Goal: Find contact information: Find contact information

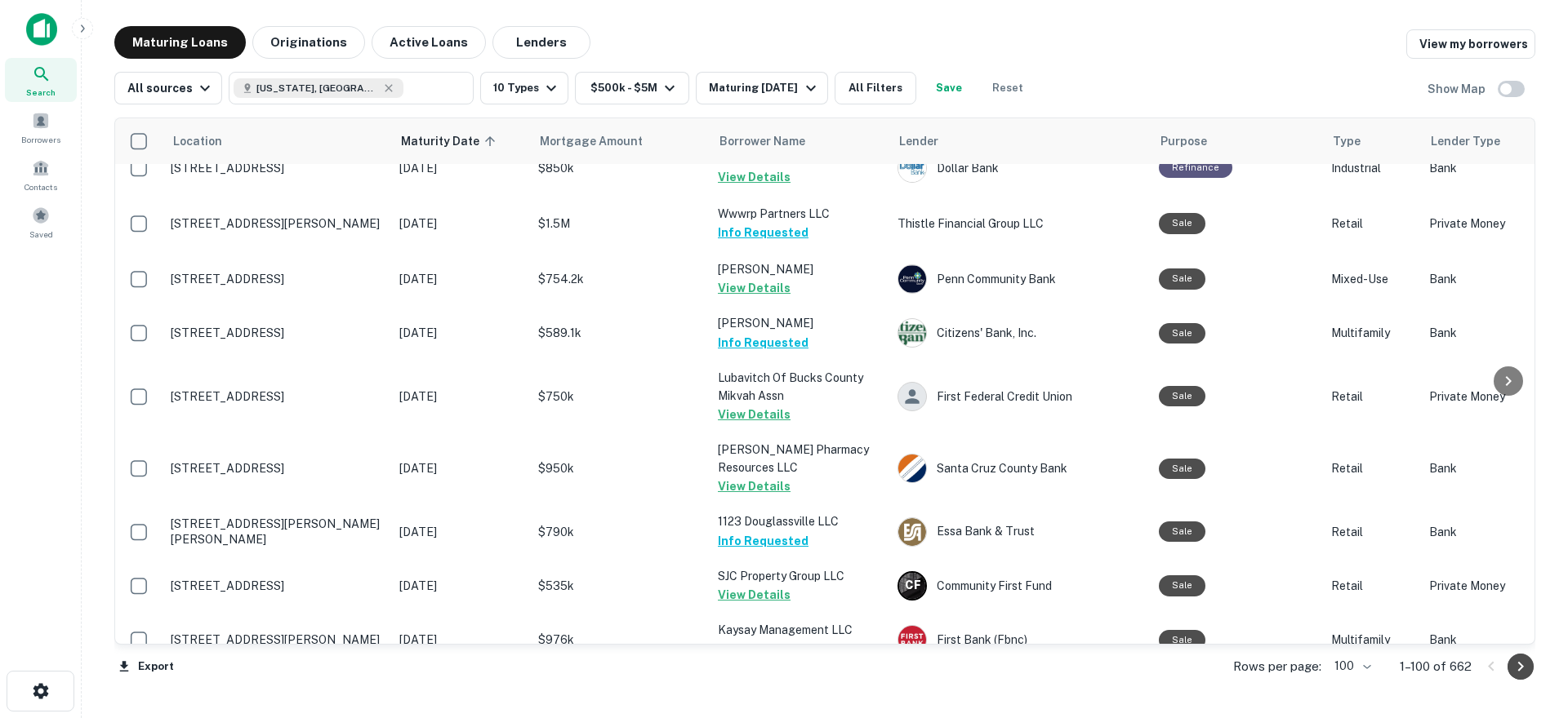
click at [1517, 670] on icon "Go to next page" at bounding box center [1521, 667] width 20 height 20
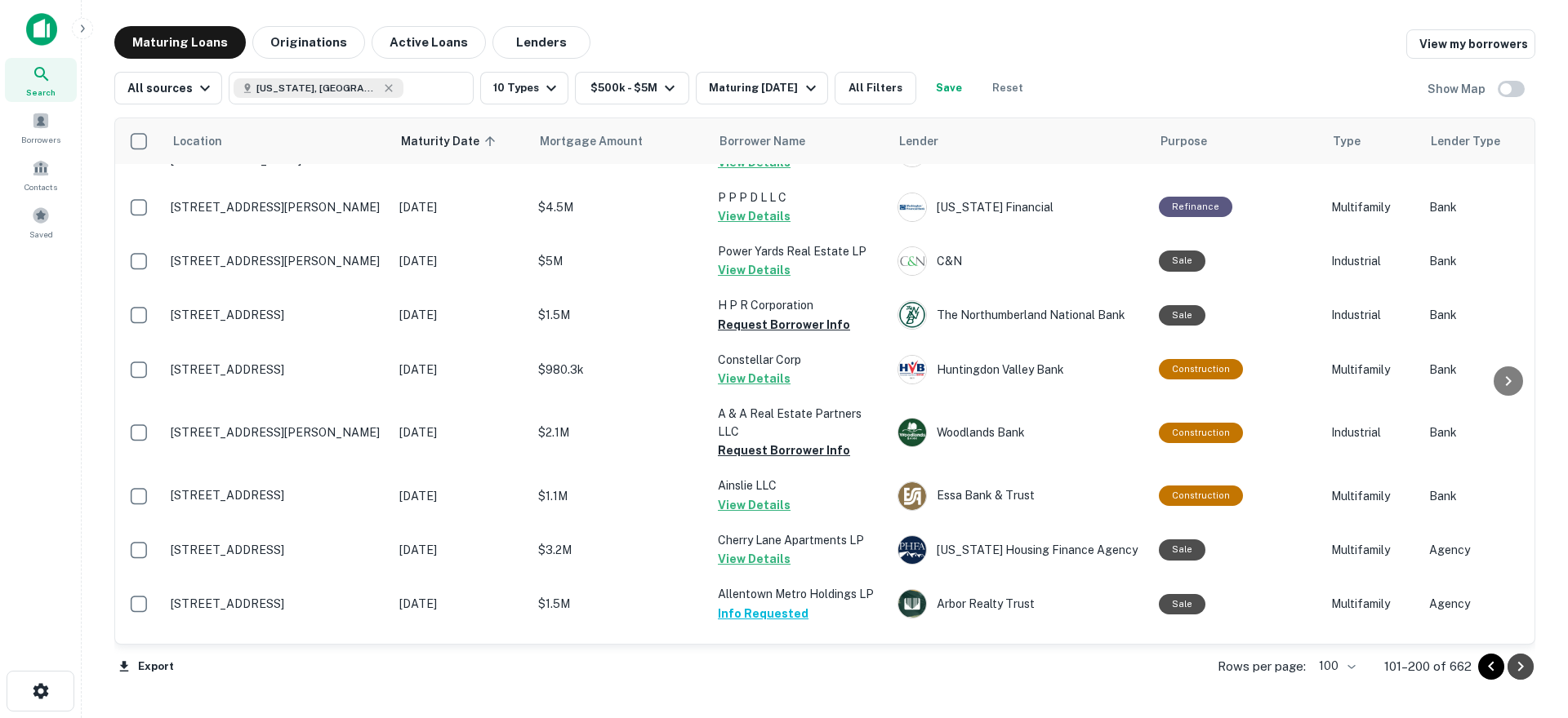
click at [1521, 669] on icon "Go to next page" at bounding box center [1522, 667] width 6 height 10
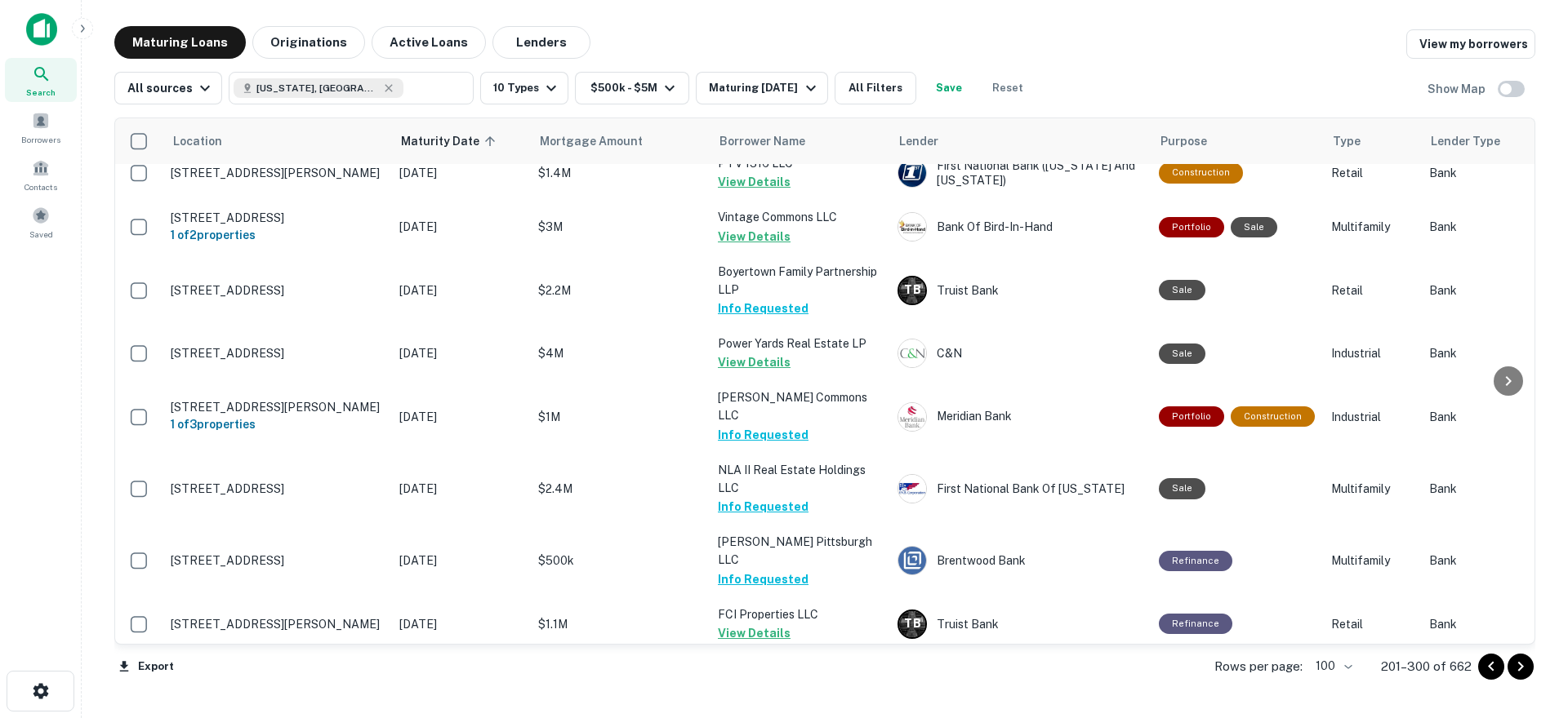
click at [1518, 671] on icon "Go to next page" at bounding box center [1521, 667] width 20 height 20
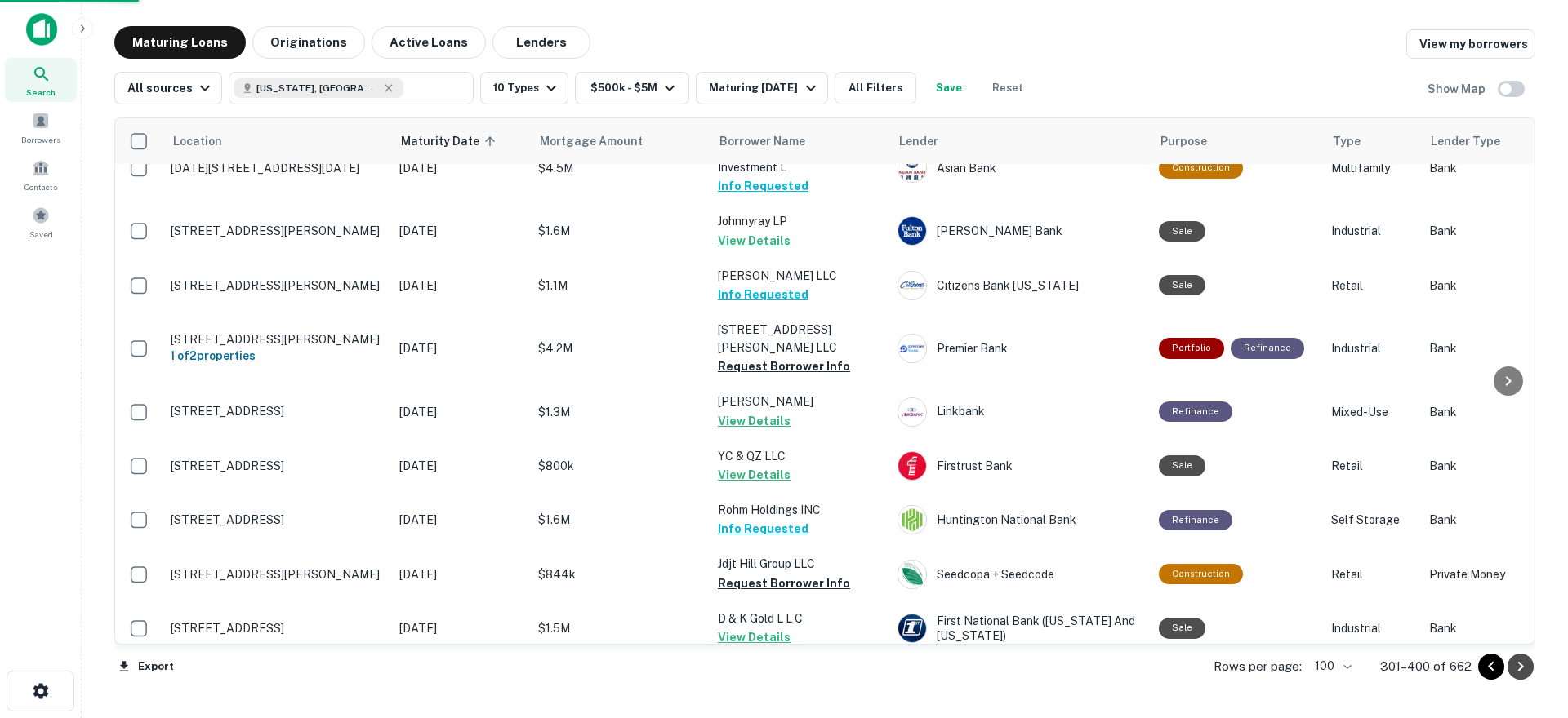
click at [1529, 666] on icon "Go to next page" at bounding box center [1521, 667] width 20 height 20
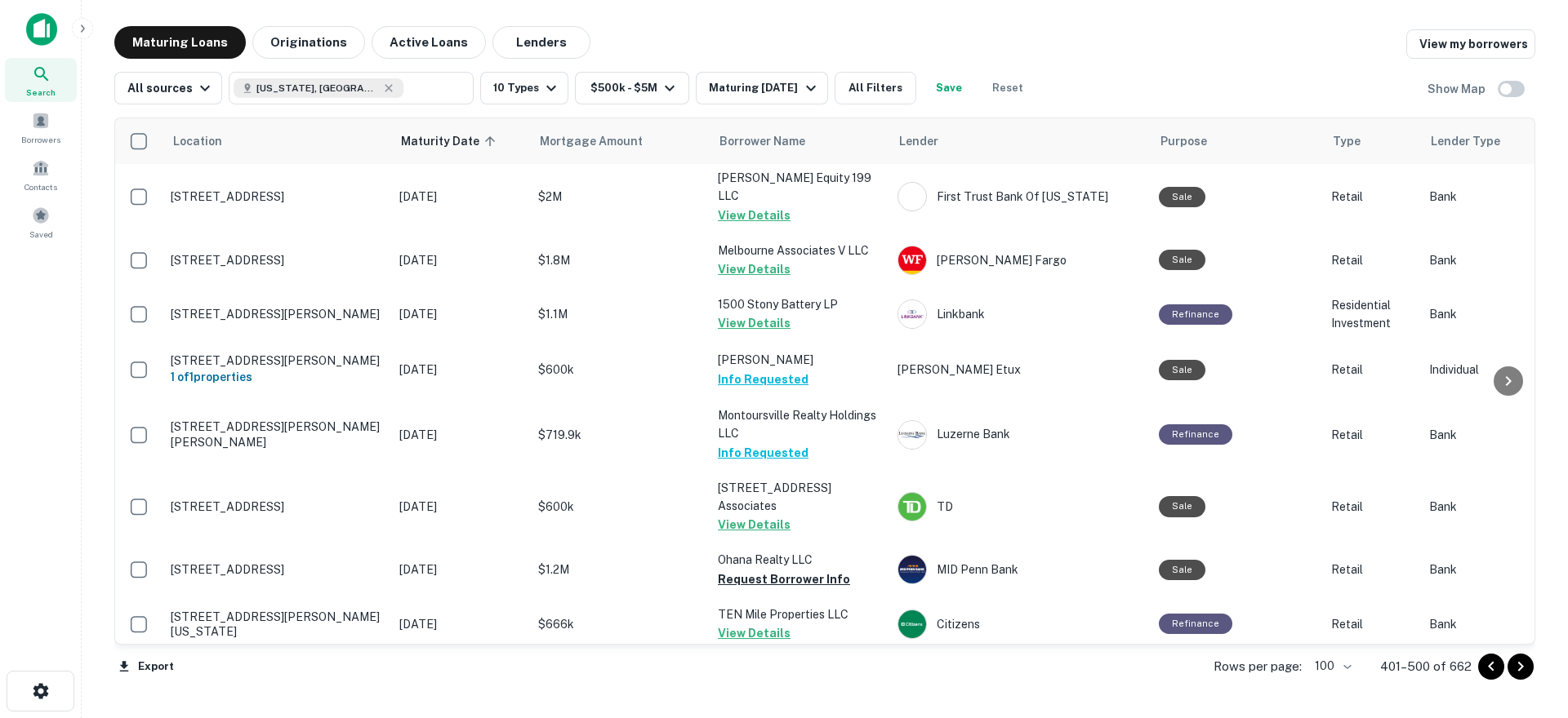
click at [1523, 668] on icon "Go to next page" at bounding box center [1522, 667] width 6 height 10
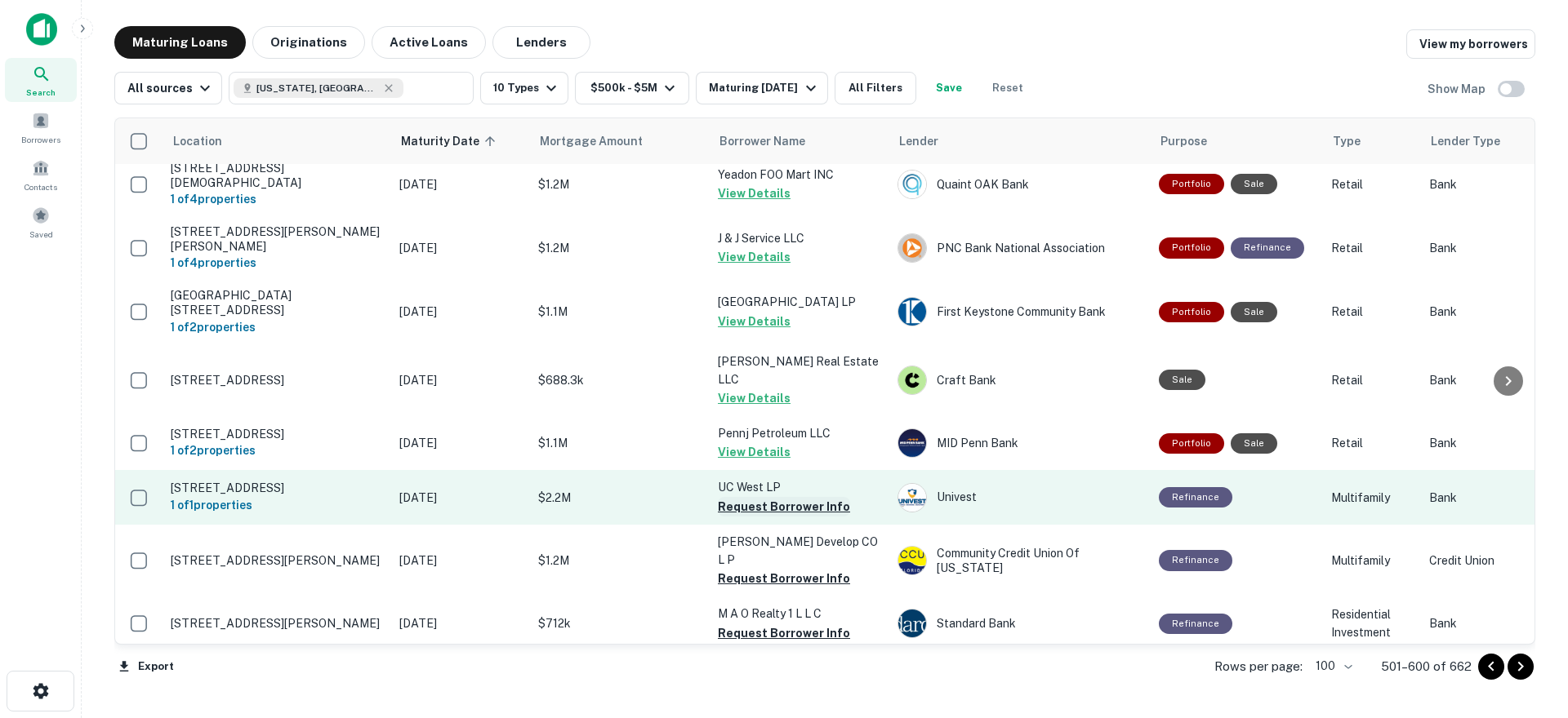
click at [768, 497] on button "Request Borrower Info" at bounding box center [784, 507] width 132 height 20
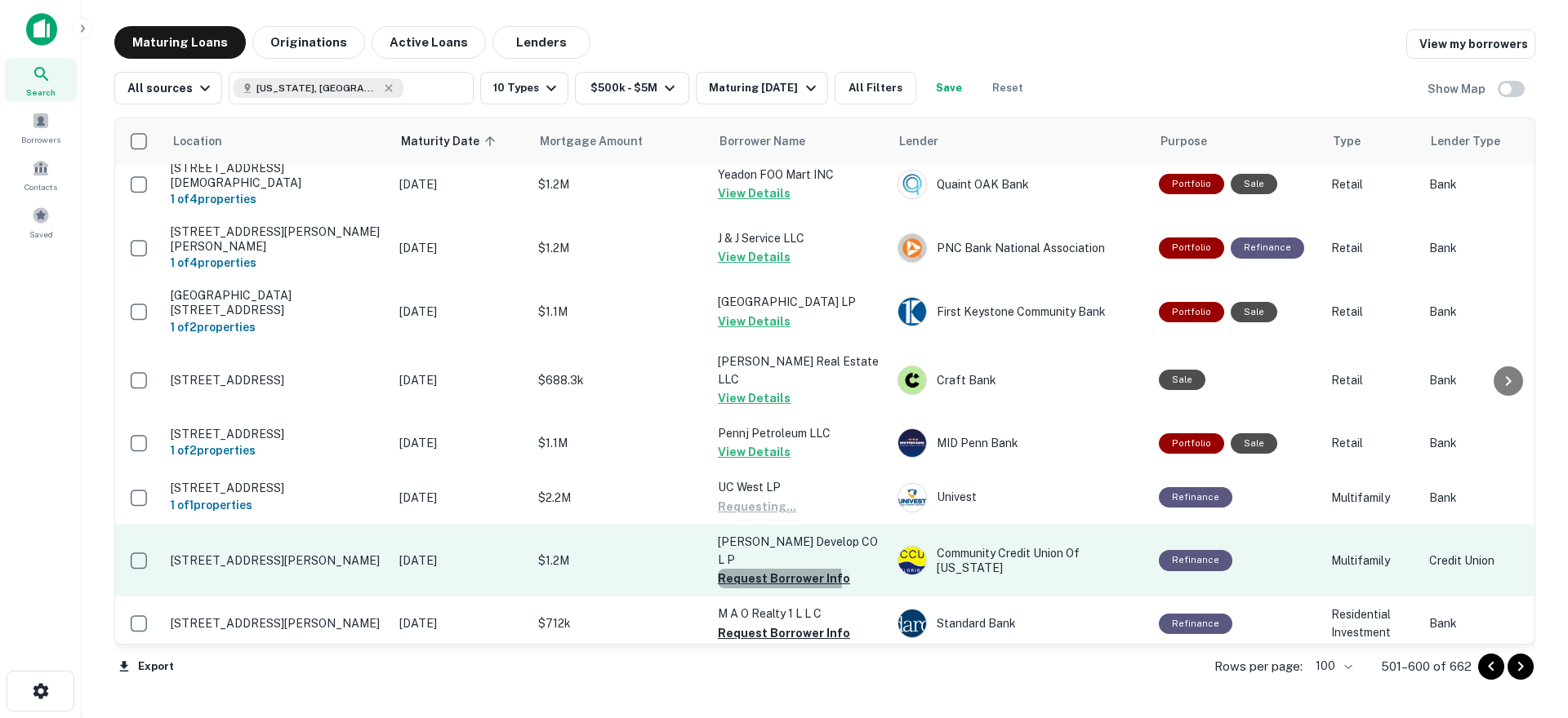
click at [766, 569] on button "Request Borrower Info" at bounding box center [784, 579] width 132 height 20
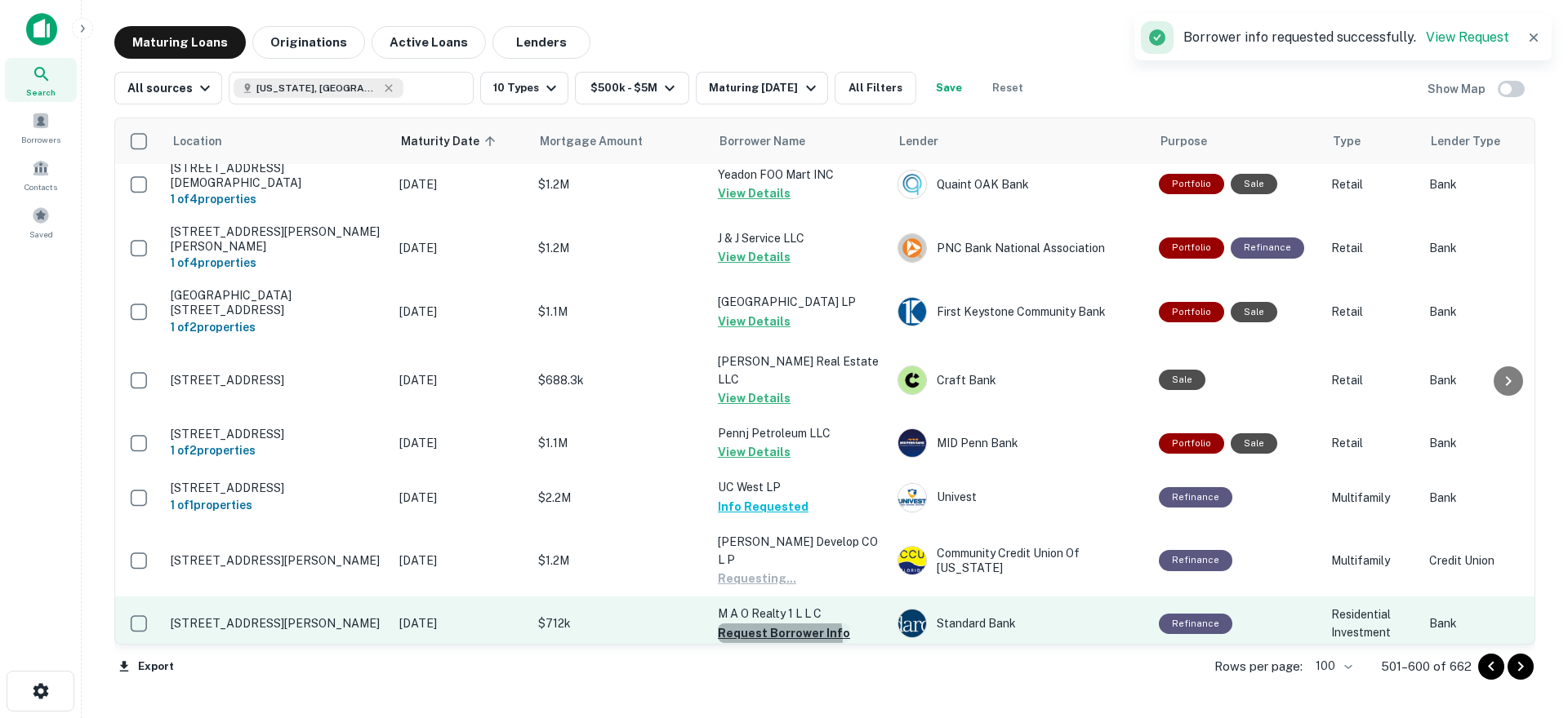
click at [762, 623] on button "Request Borrower Info" at bounding box center [784, 633] width 132 height 20
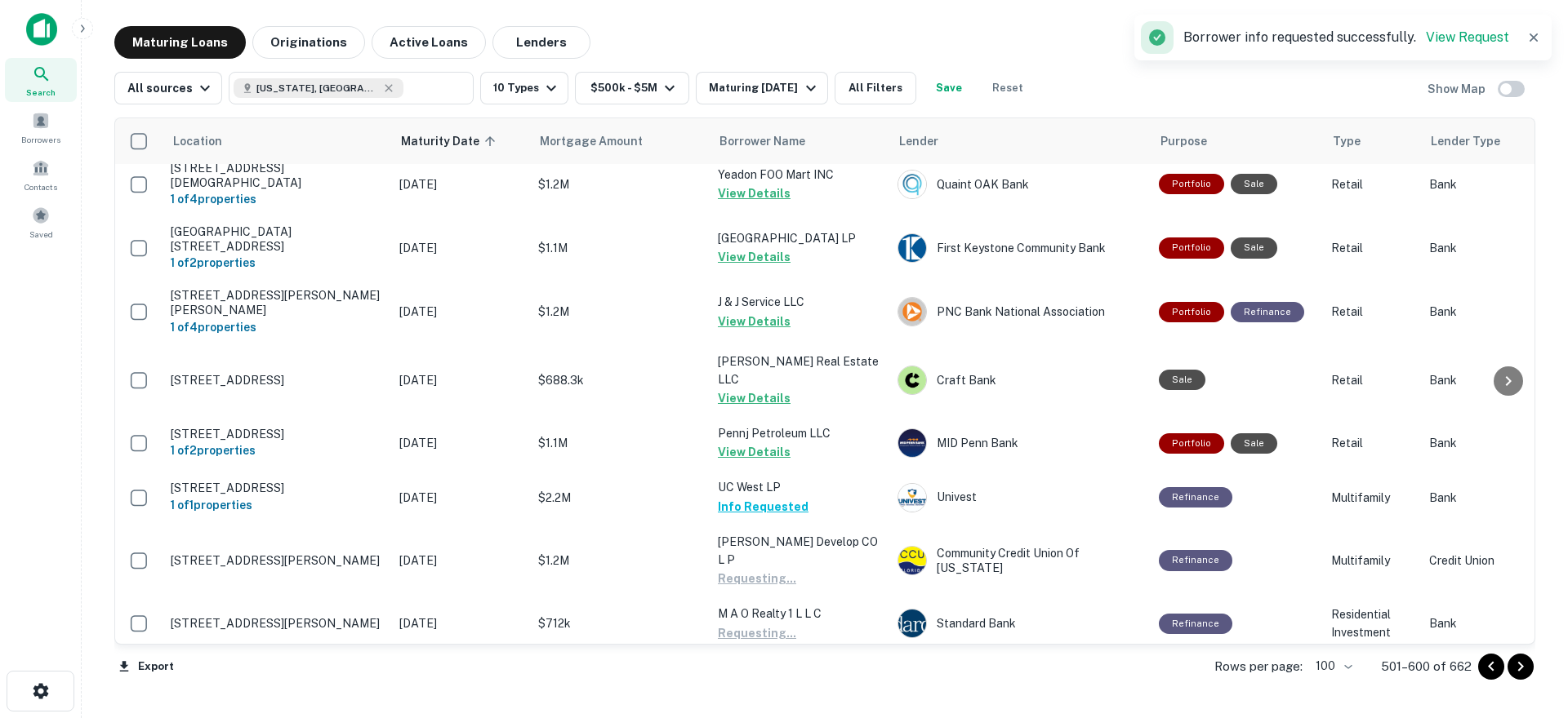
drag, startPoint x: 763, startPoint y: 544, endPoint x: 762, endPoint y: 599, distance: 55.0
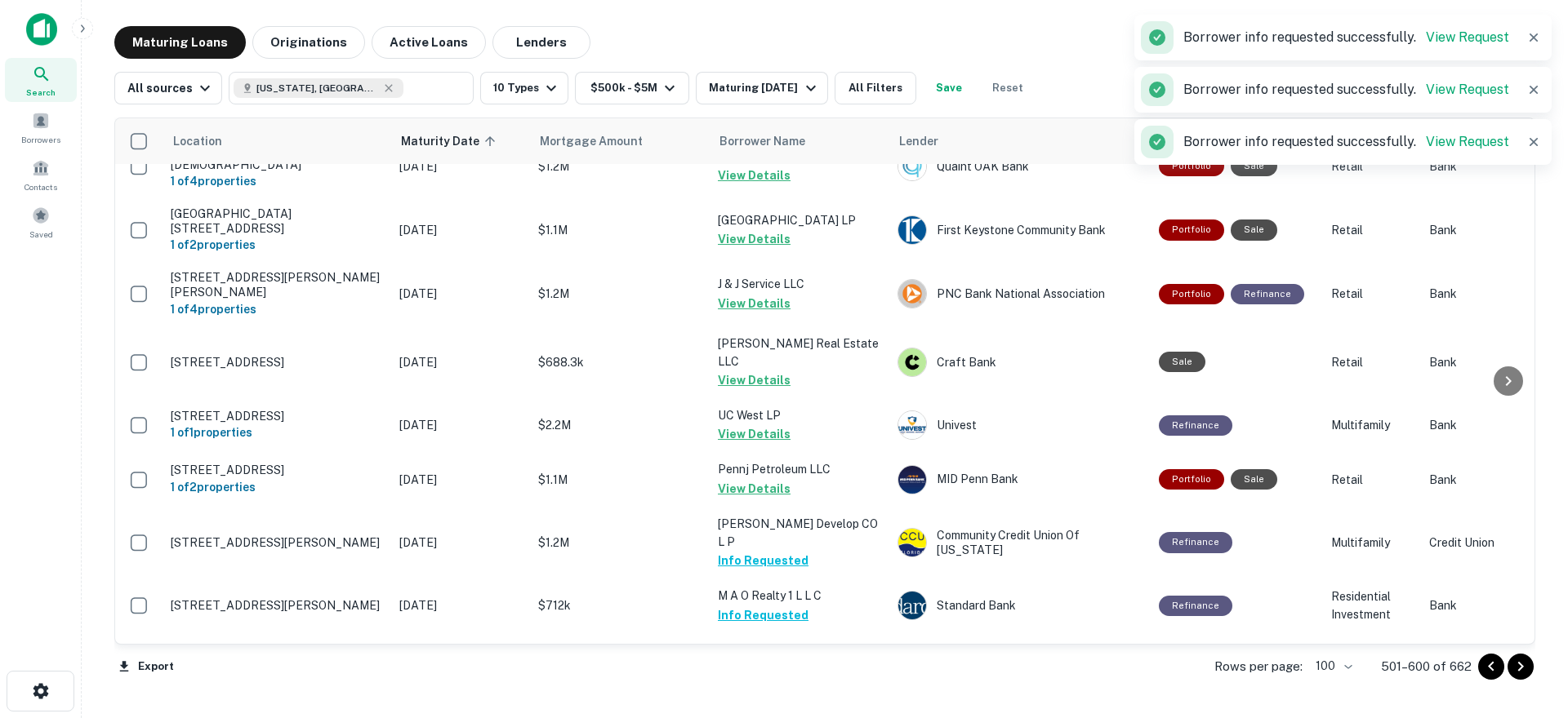
scroll to position [3942, 0]
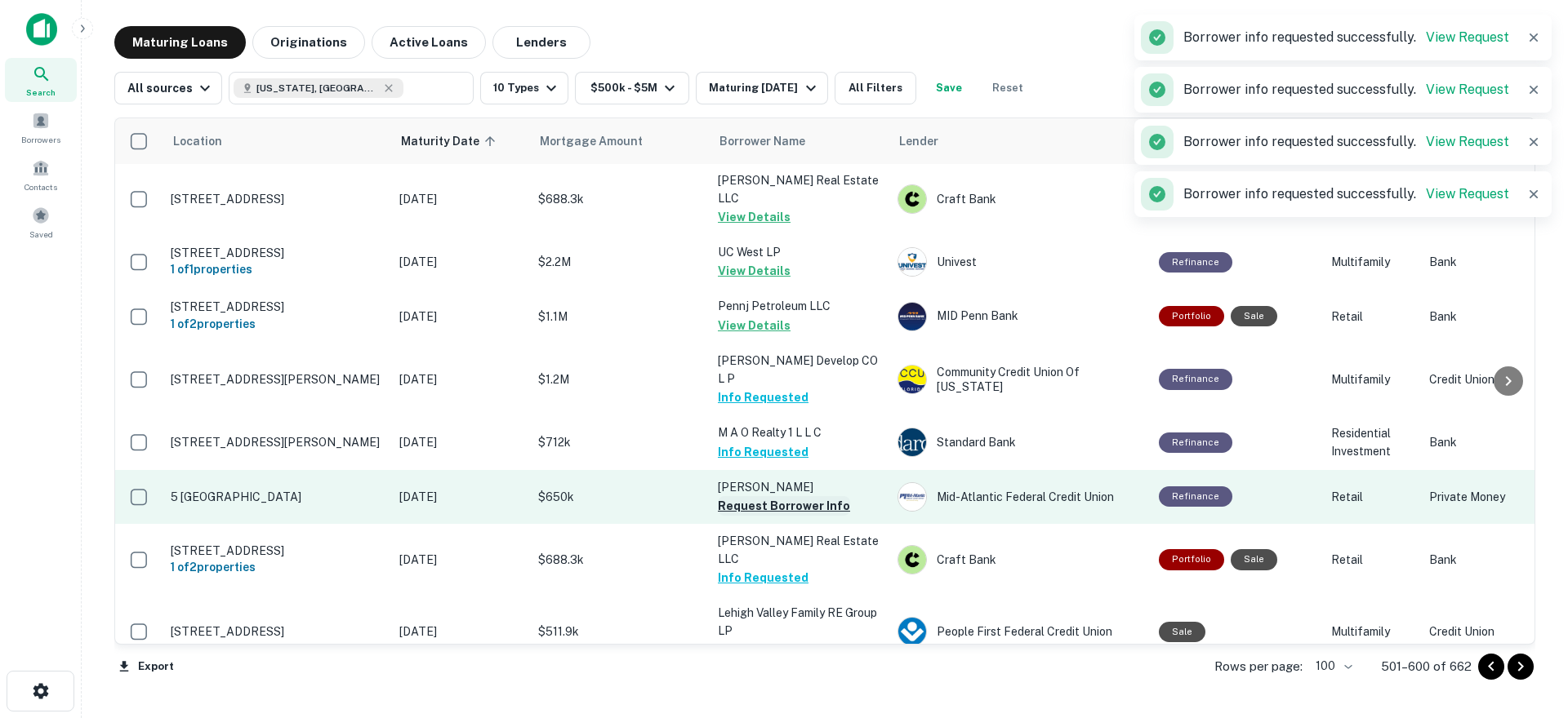
click at [769, 496] on button "Request Borrower Info" at bounding box center [784, 506] width 132 height 20
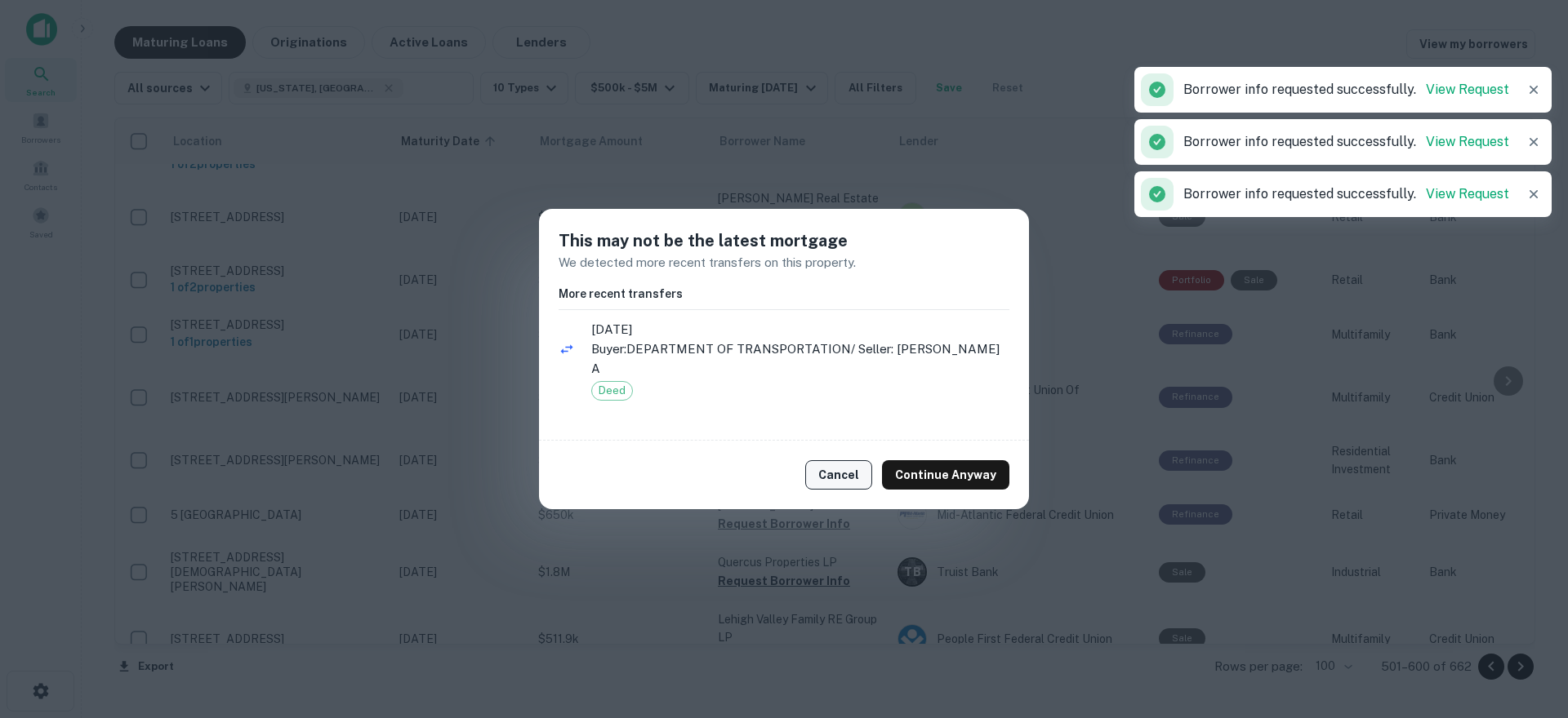
click at [829, 472] on button "Cancel" at bounding box center [839, 475] width 67 height 30
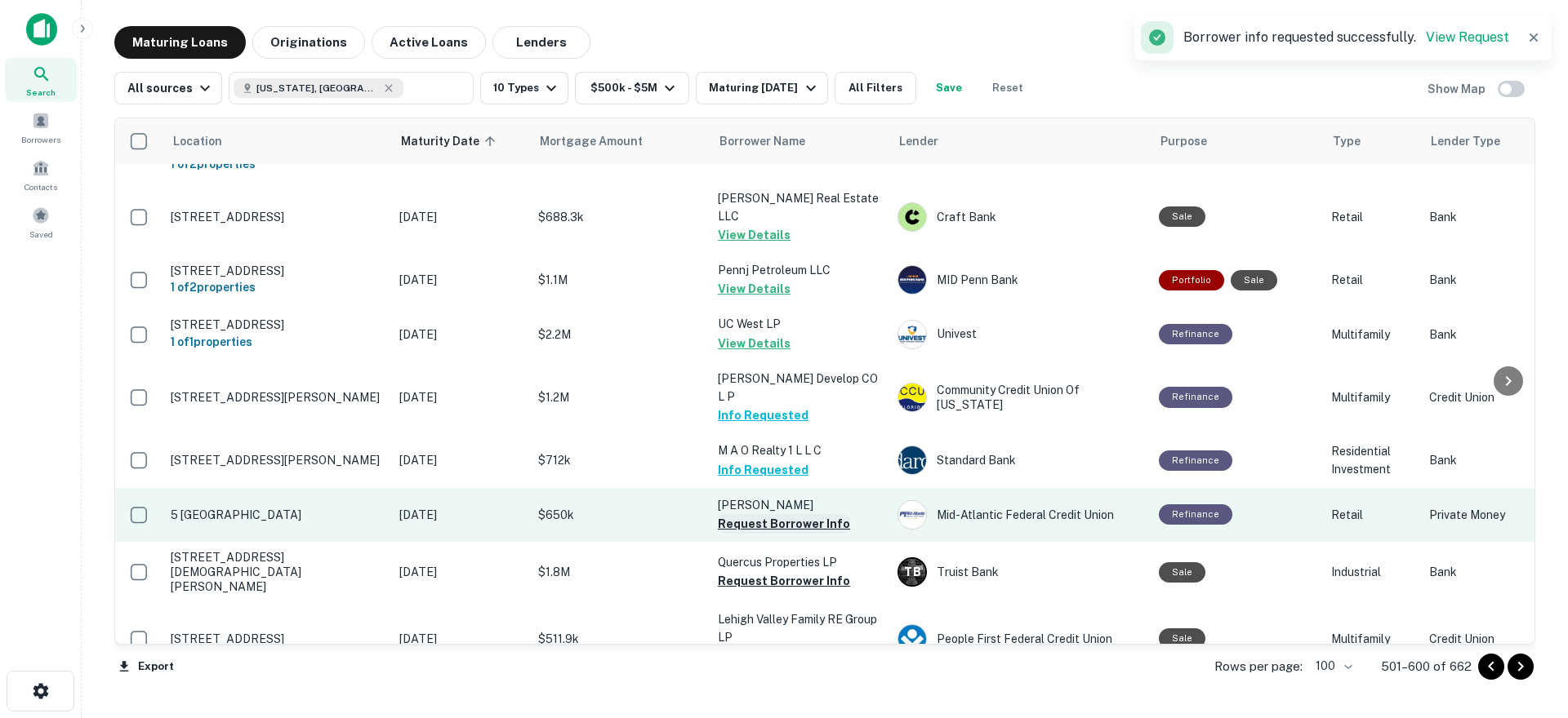
click at [774, 515] on button "Request Borrower Info" at bounding box center [784, 525] width 132 height 20
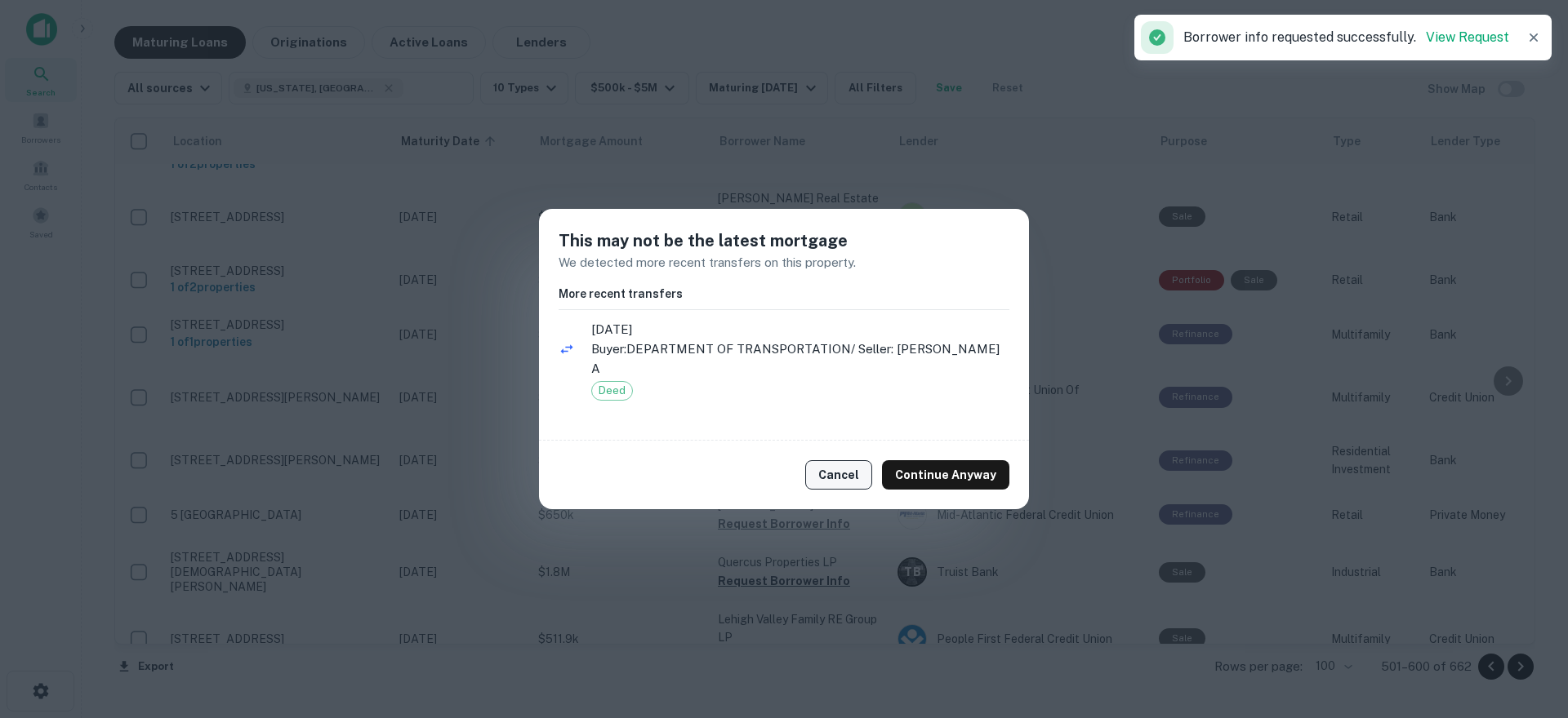
click at [842, 461] on button "Cancel" at bounding box center [839, 475] width 67 height 30
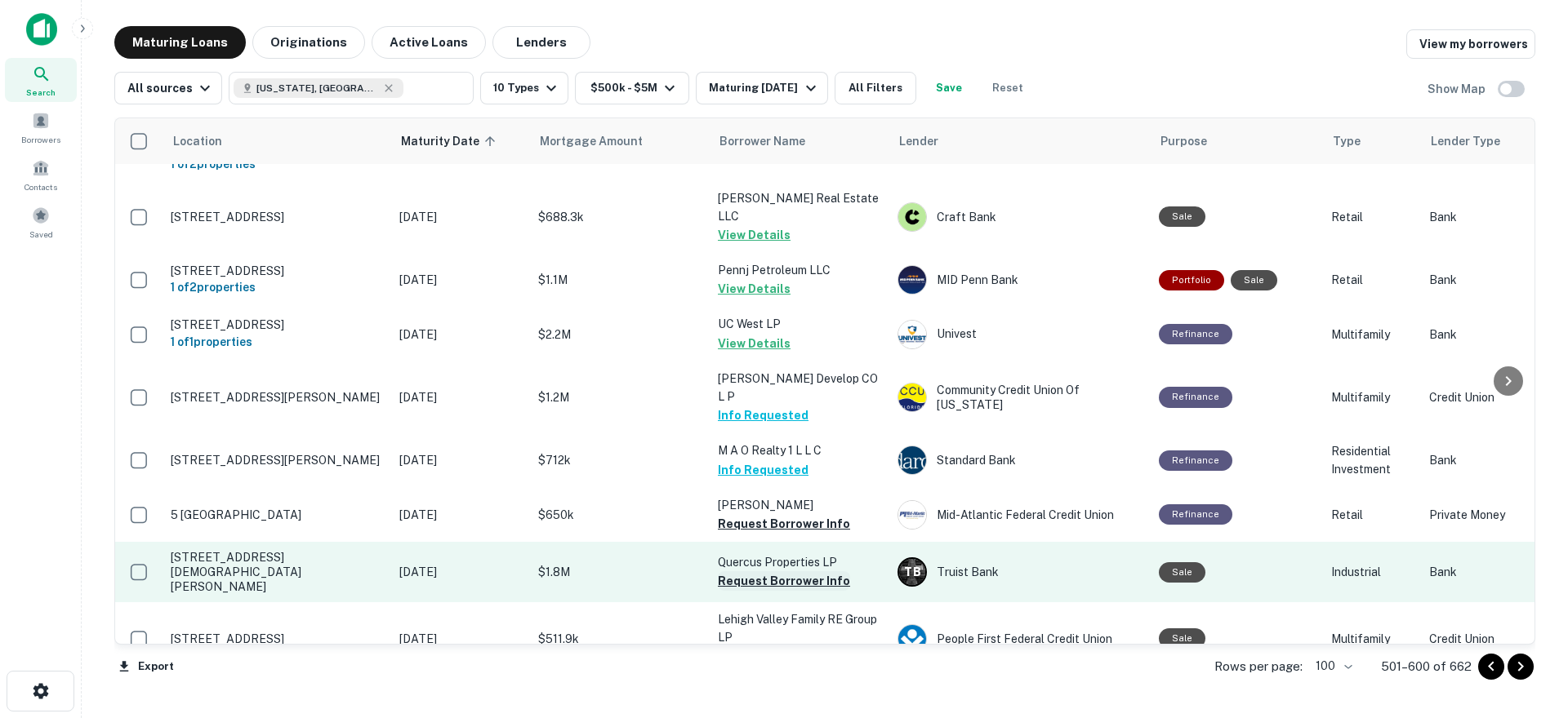
click at [756, 571] on button "Request Borrower Info" at bounding box center [784, 581] width 132 height 20
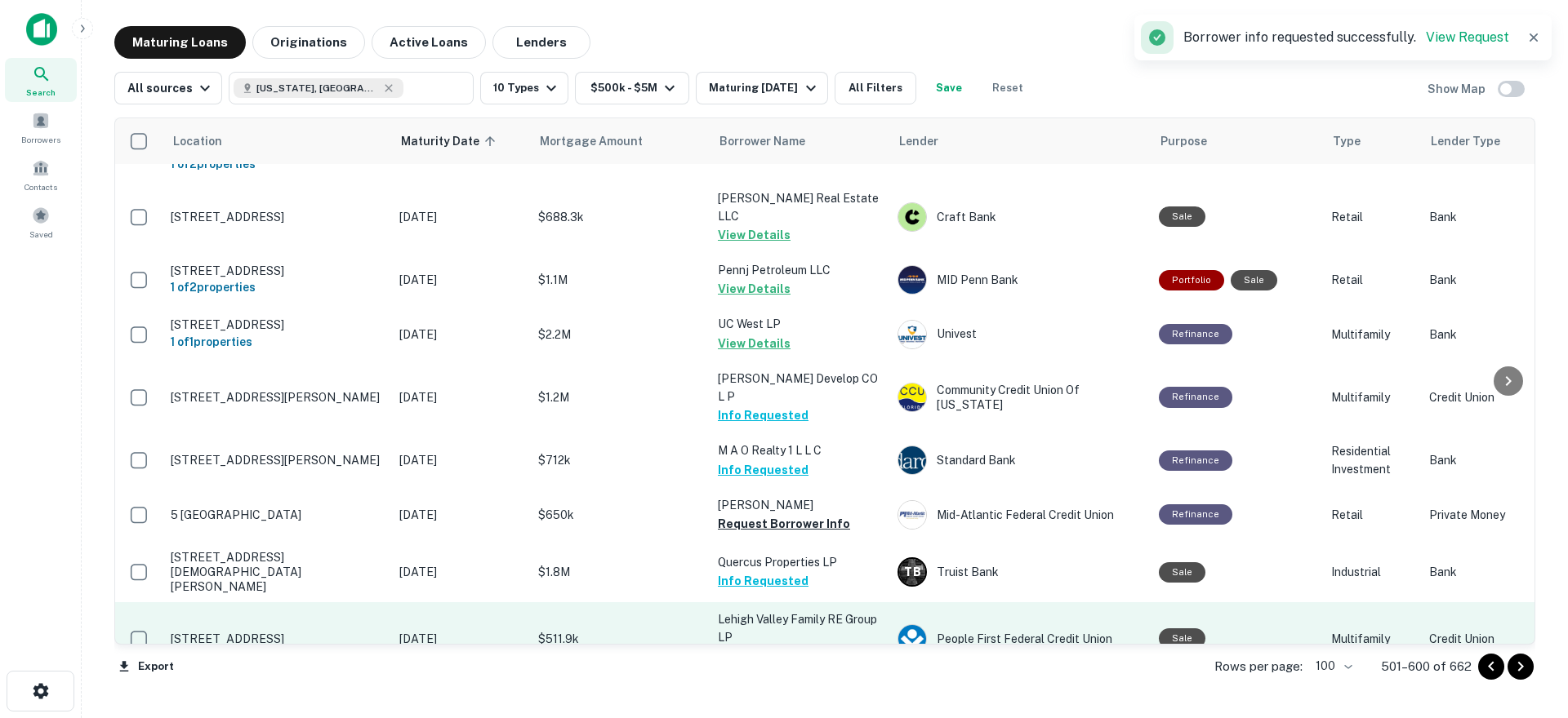
click at [782, 647] on button "Request Borrower Info" at bounding box center [784, 657] width 132 height 20
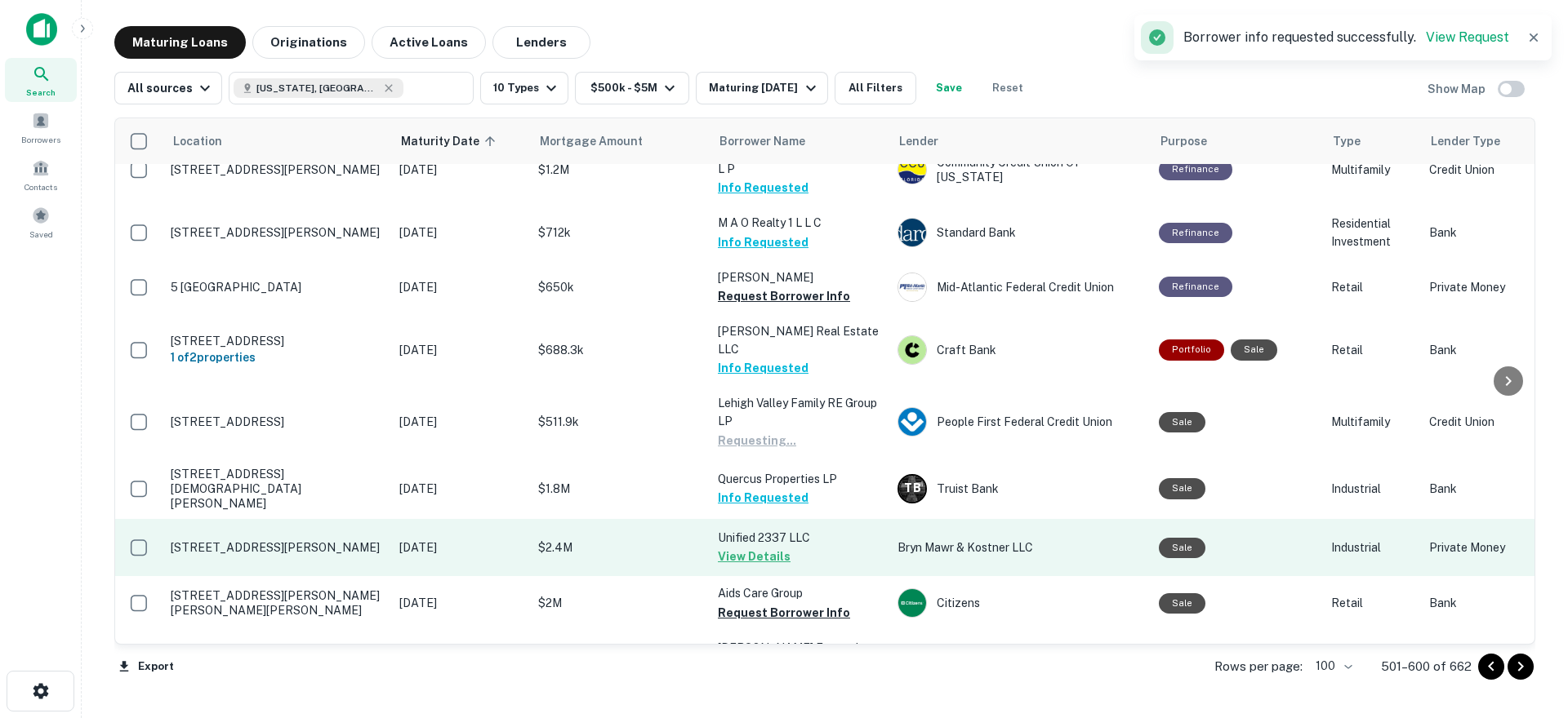
scroll to position [4270, 0]
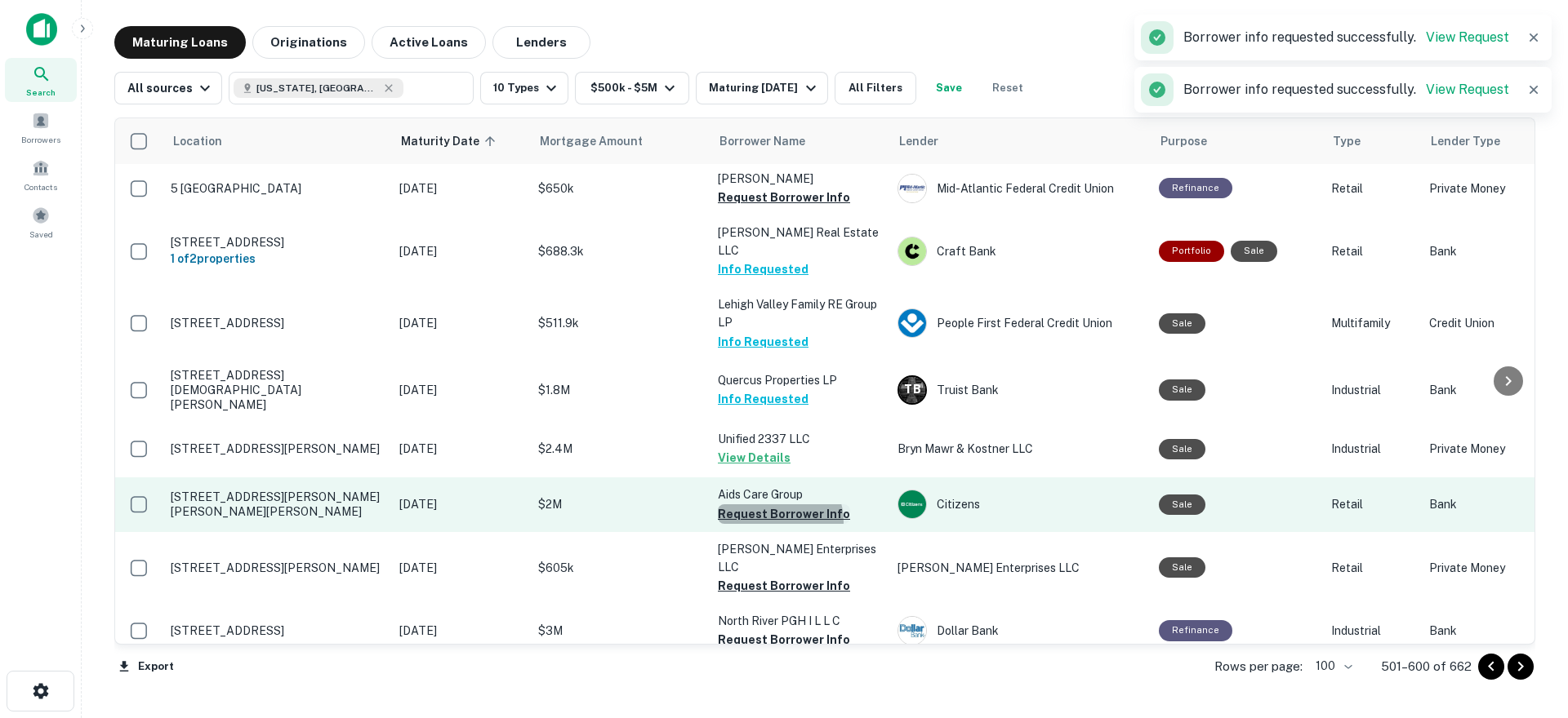
click at [776, 505] on button "Request Borrower Info" at bounding box center [784, 515] width 132 height 20
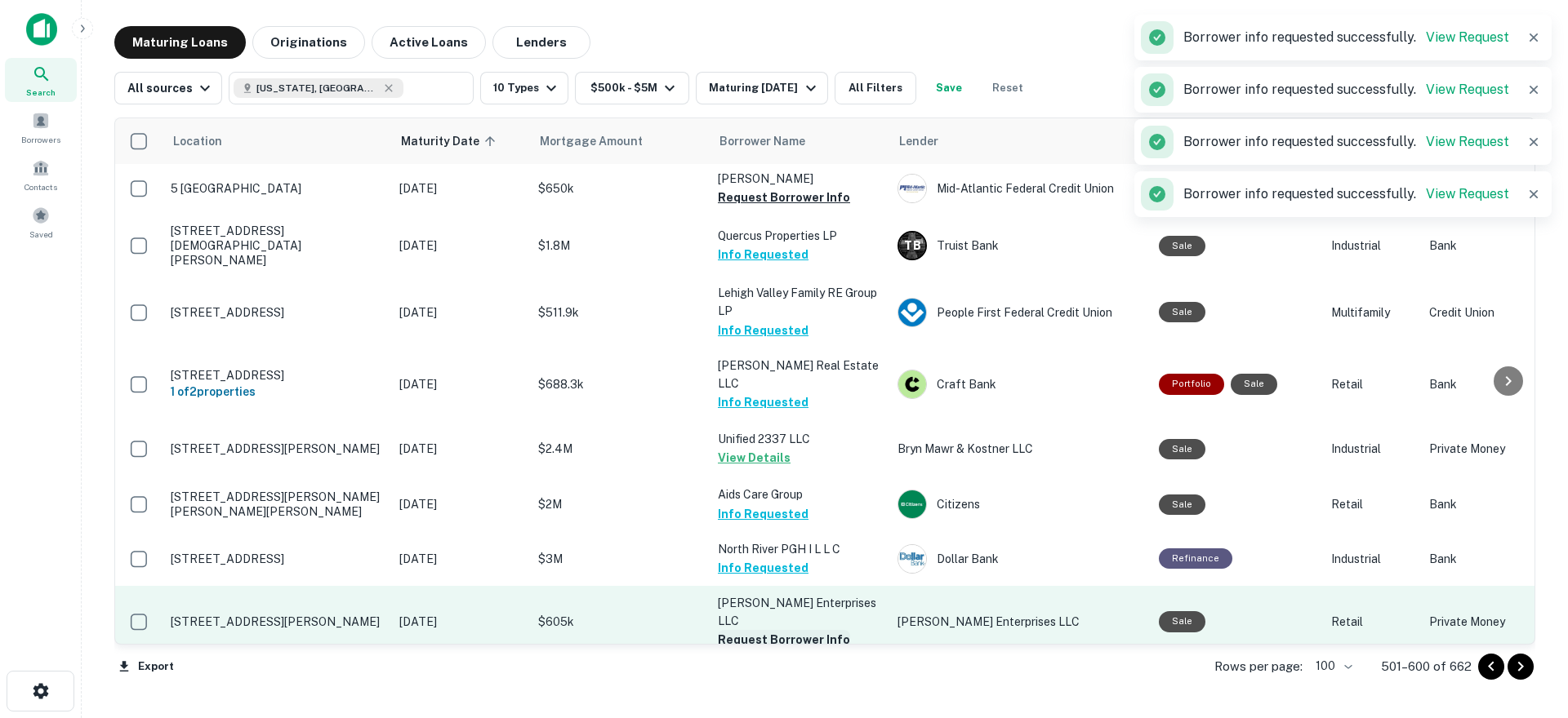
click at [773, 630] on button "Request Borrower Info" at bounding box center [784, 640] width 132 height 20
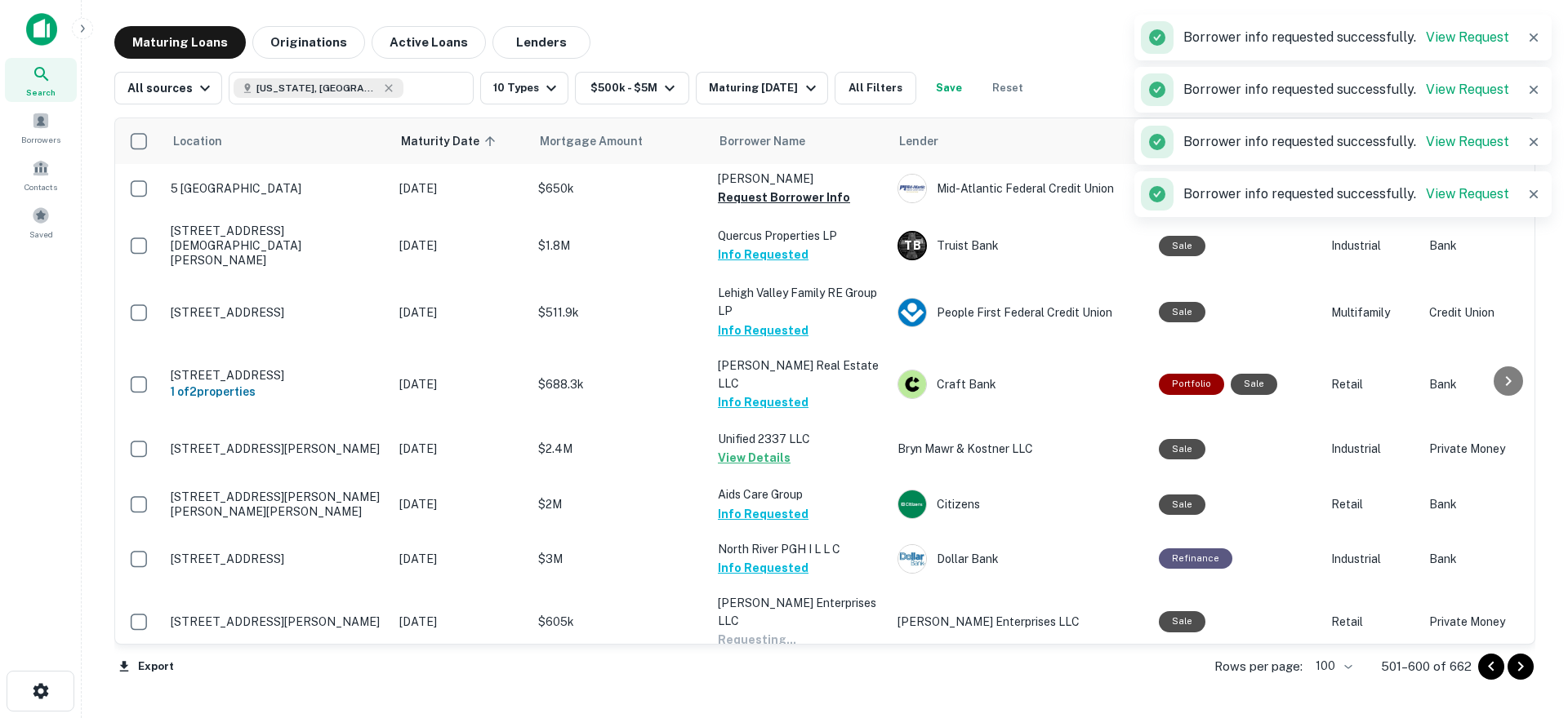
click at [765, 685] on button "Request Borrower Info" at bounding box center [784, 695] width 132 height 20
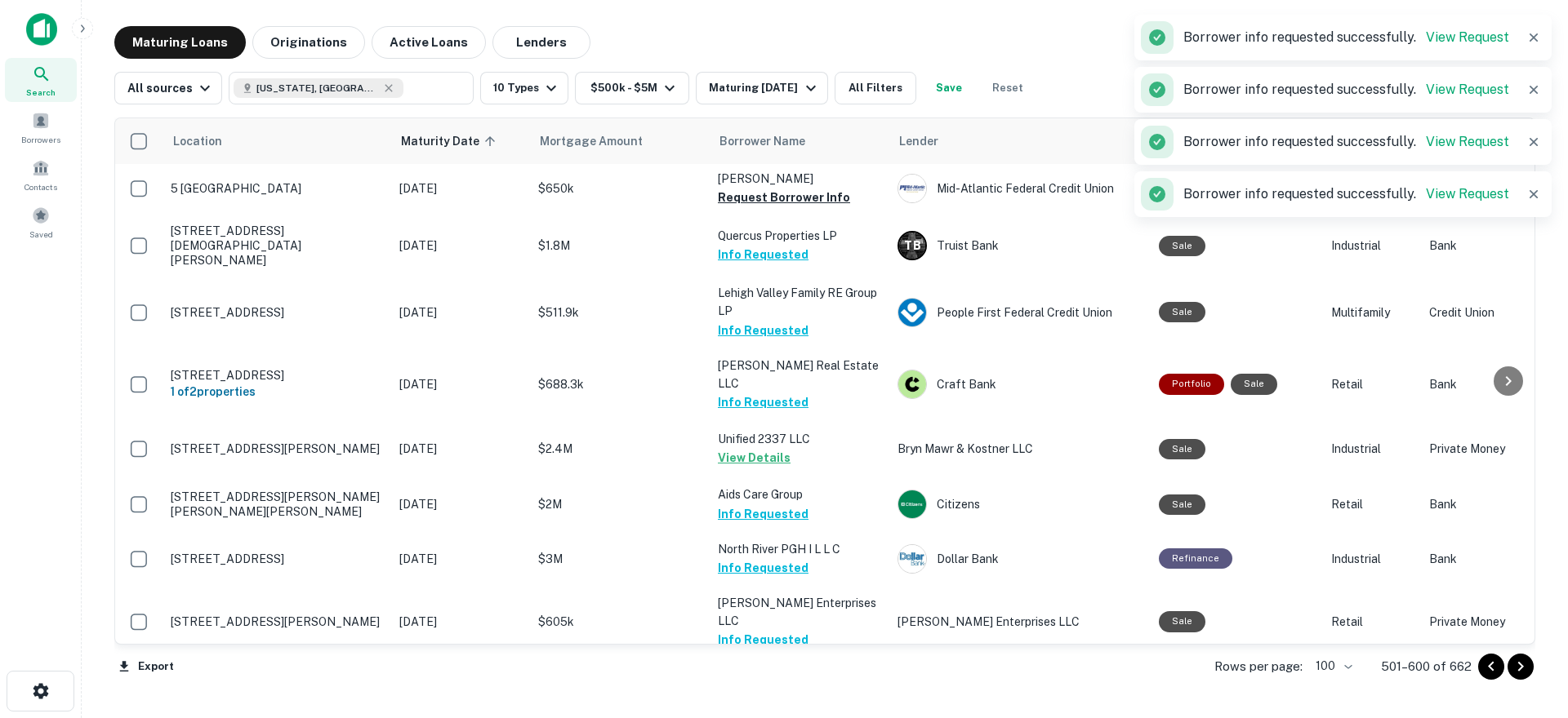
scroll to position [4678, 0]
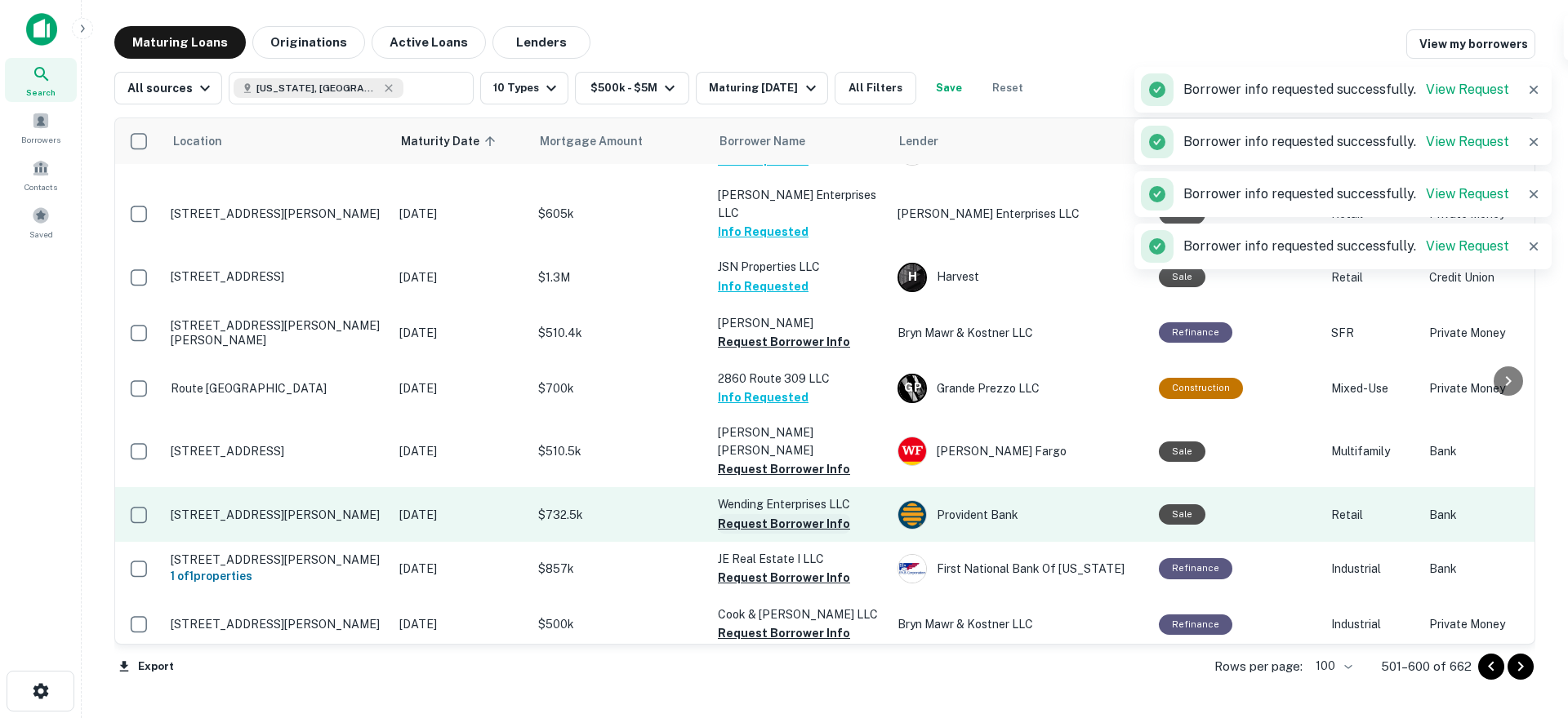
click at [776, 515] on button "Request Borrower Info" at bounding box center [784, 525] width 132 height 20
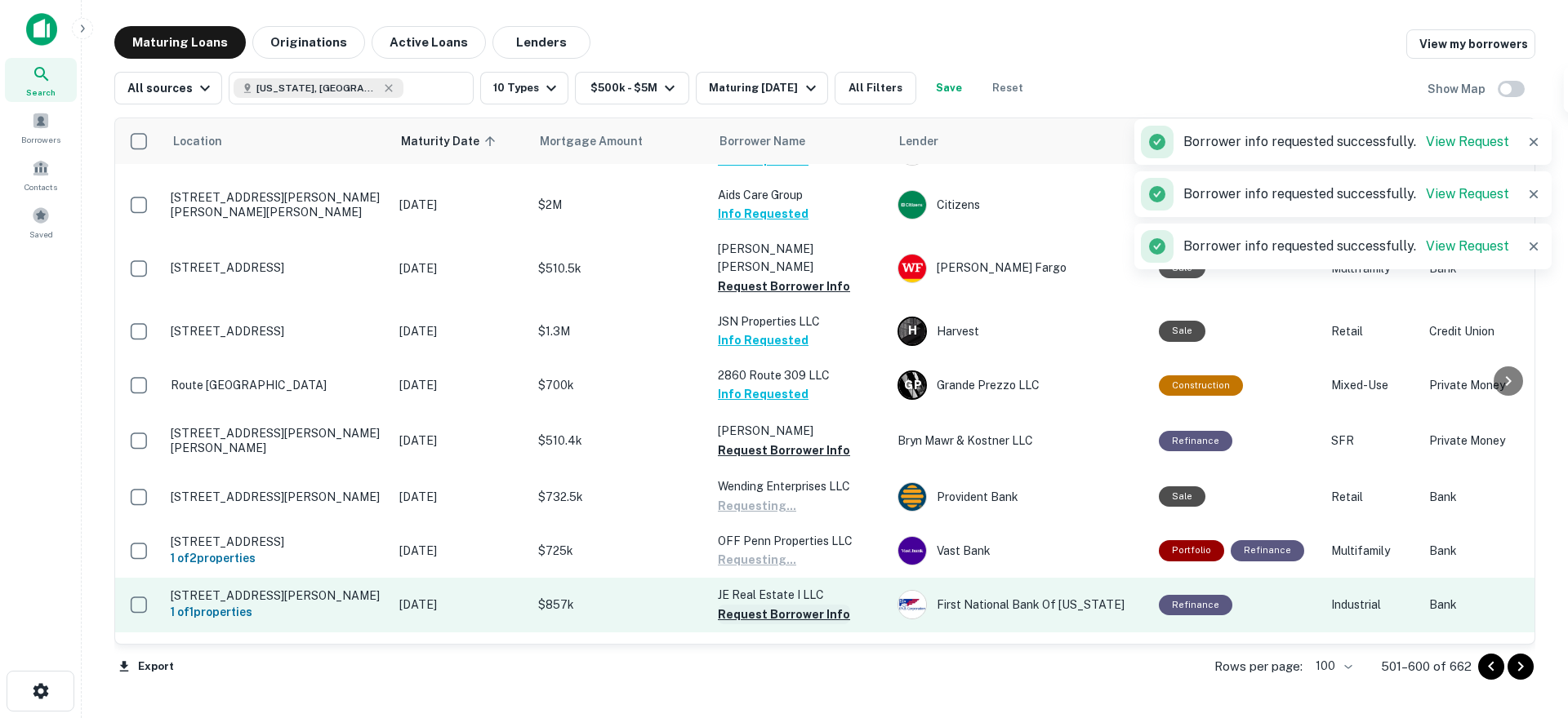
scroll to position [4675, 0]
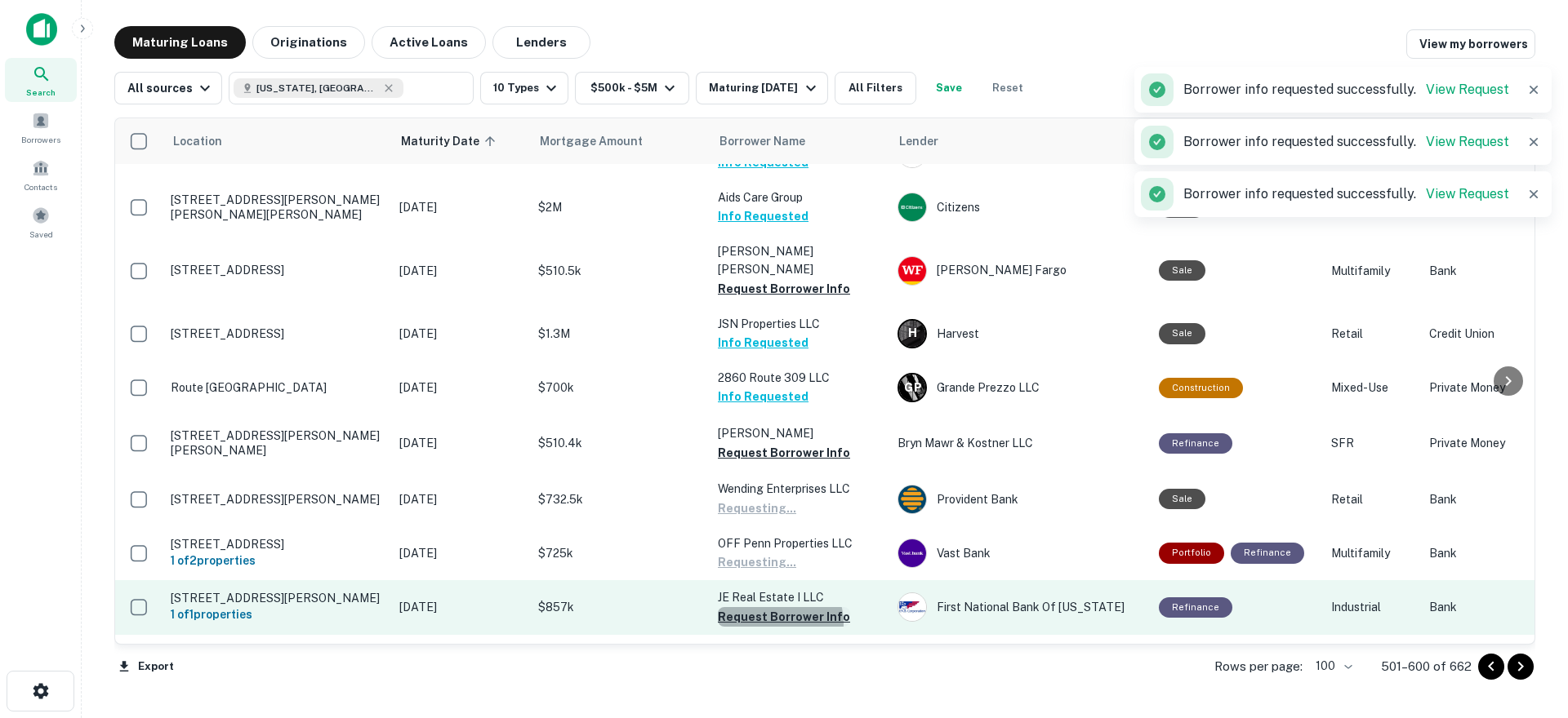
click at [776, 608] on button "Request Borrower Info" at bounding box center [784, 617] width 132 height 20
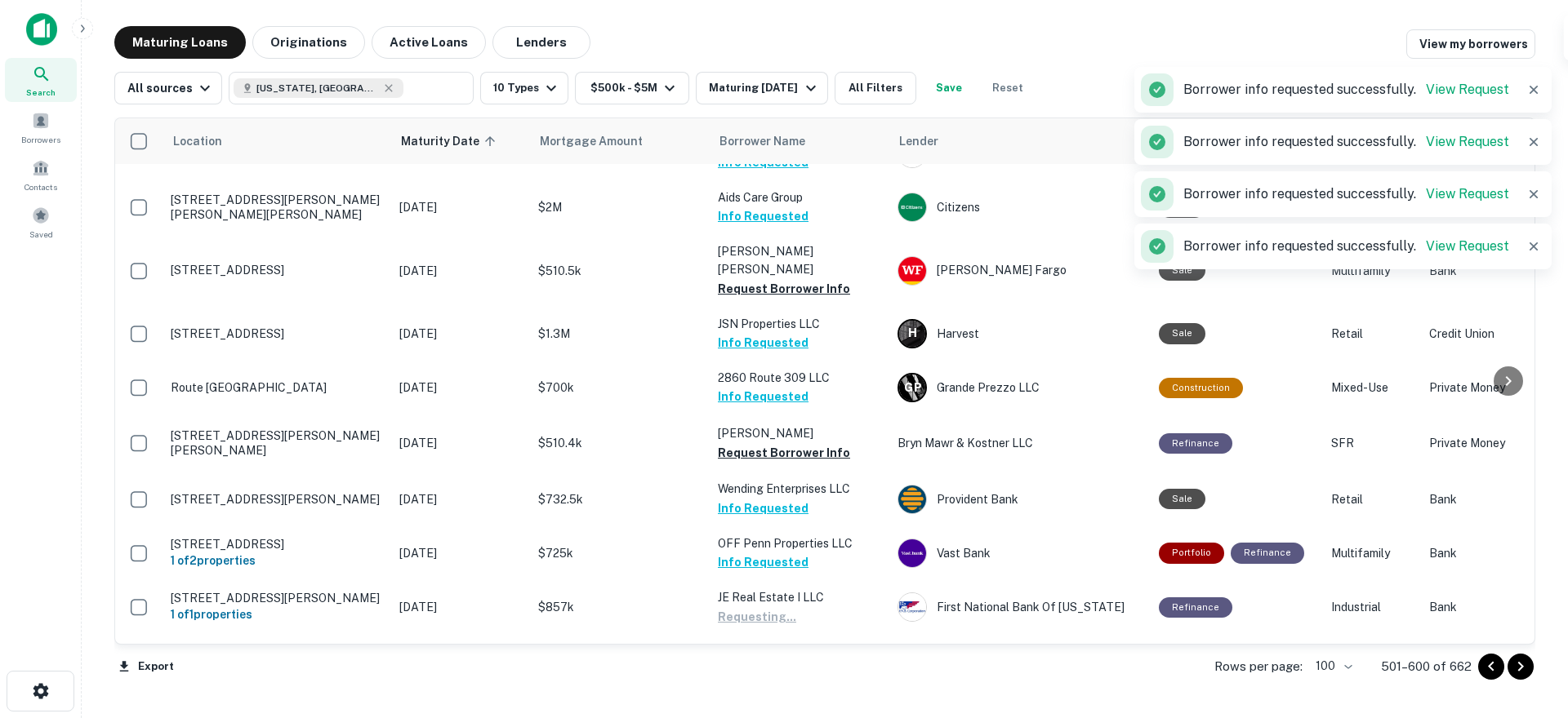
click at [787, 663] on button "Request Borrower Info" at bounding box center [784, 673] width 132 height 20
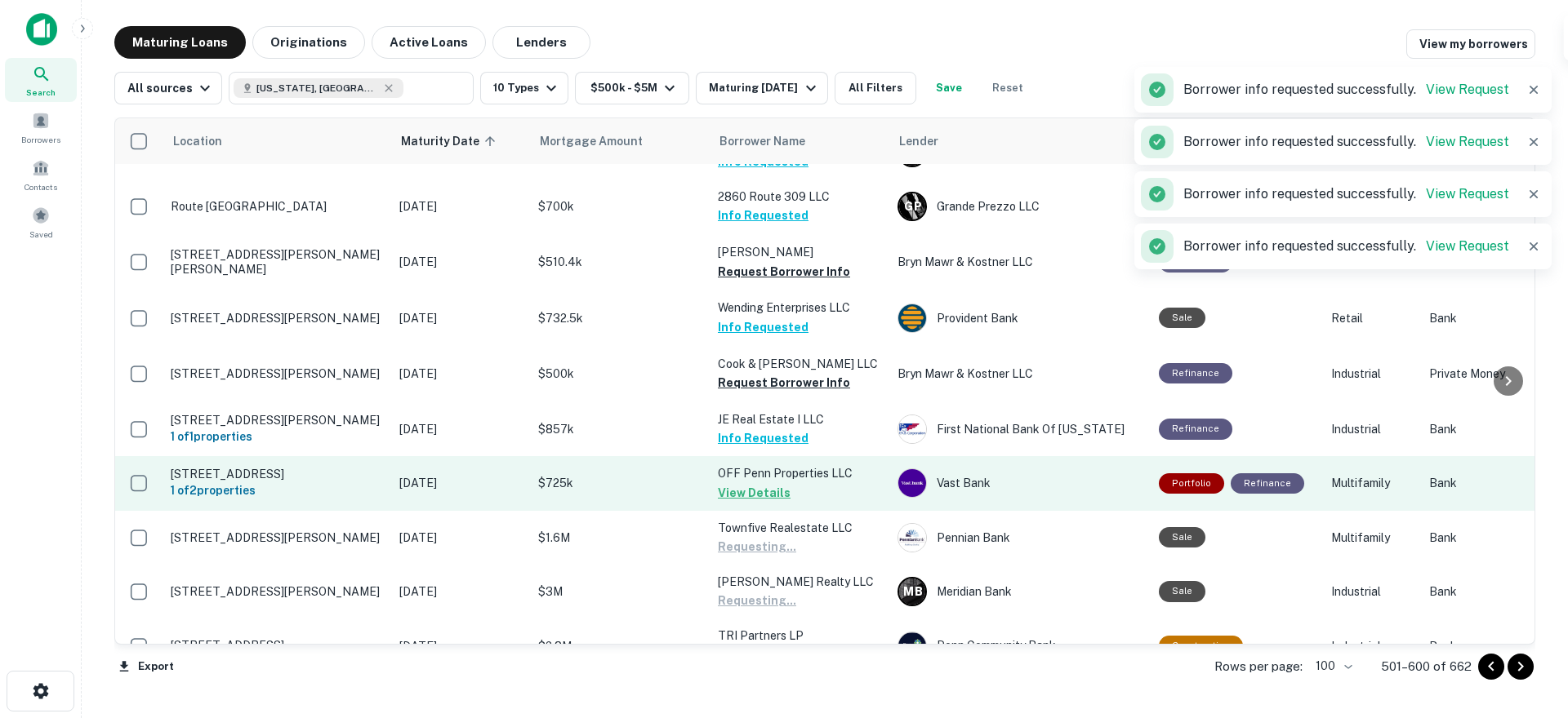
scroll to position [5067, 0]
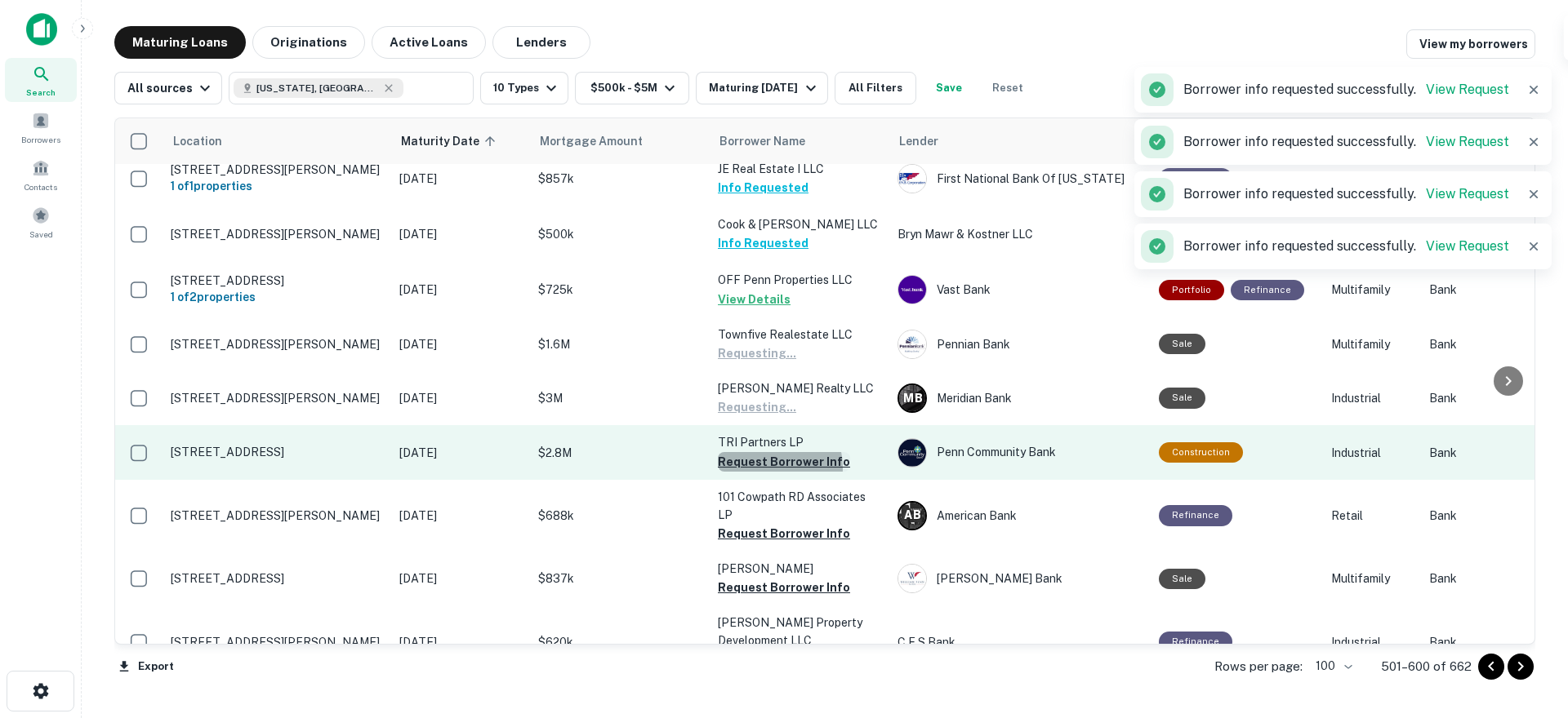
click at [768, 453] on button "Request Borrower Info" at bounding box center [784, 463] width 132 height 20
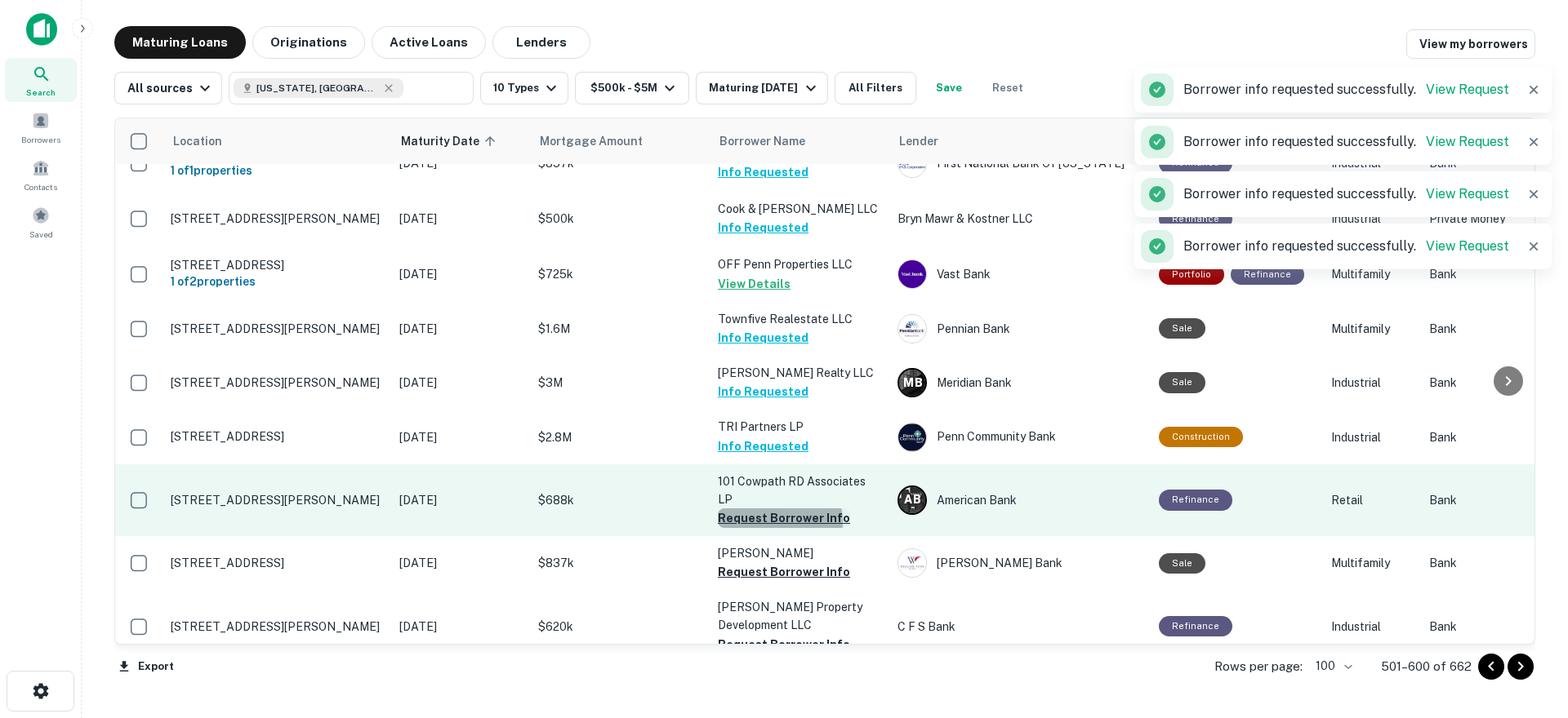
click at [779, 509] on button "Request Borrower Info" at bounding box center [784, 519] width 132 height 20
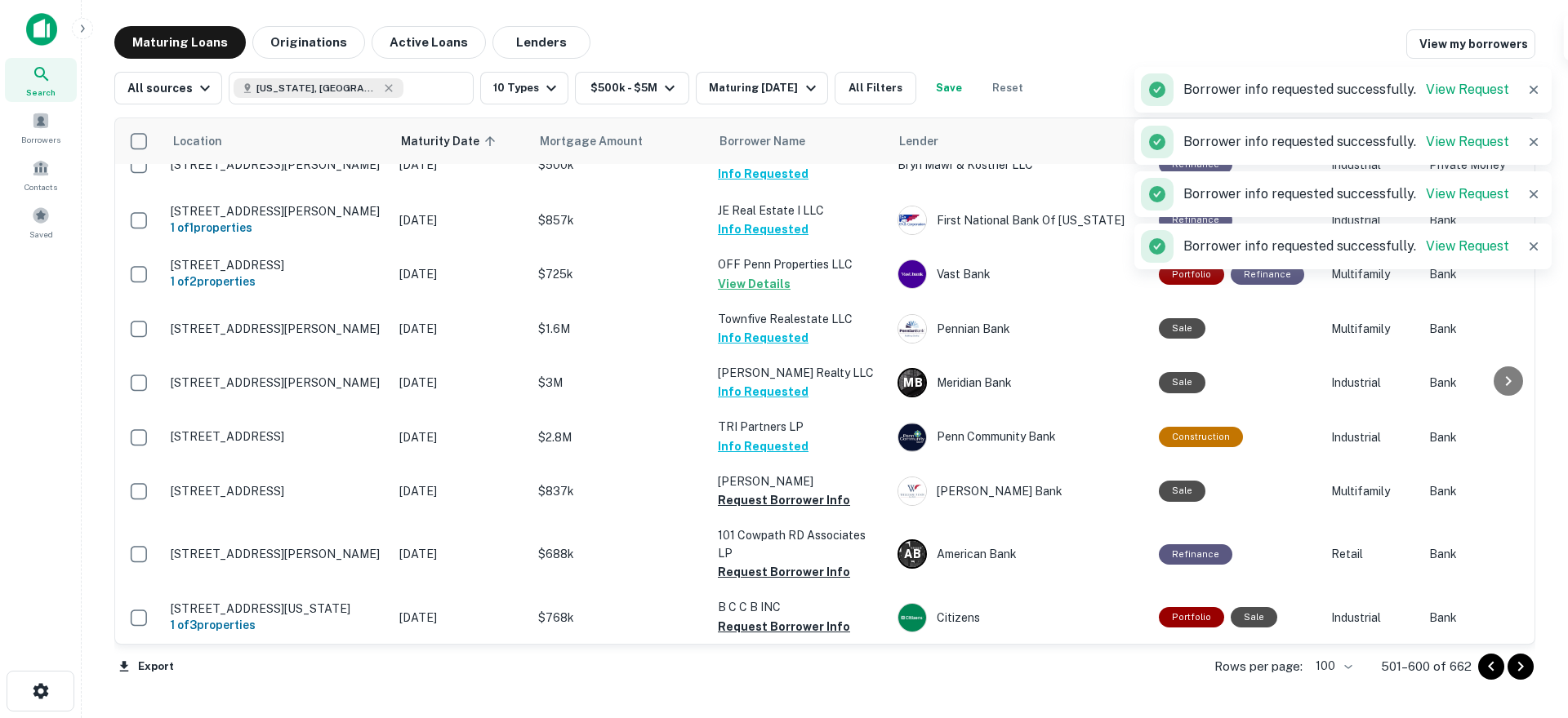
click at [771, 645] on td "[PERSON_NAME] Property Development LLC Request Borrower Info" at bounding box center [799, 681] width 180 height 72
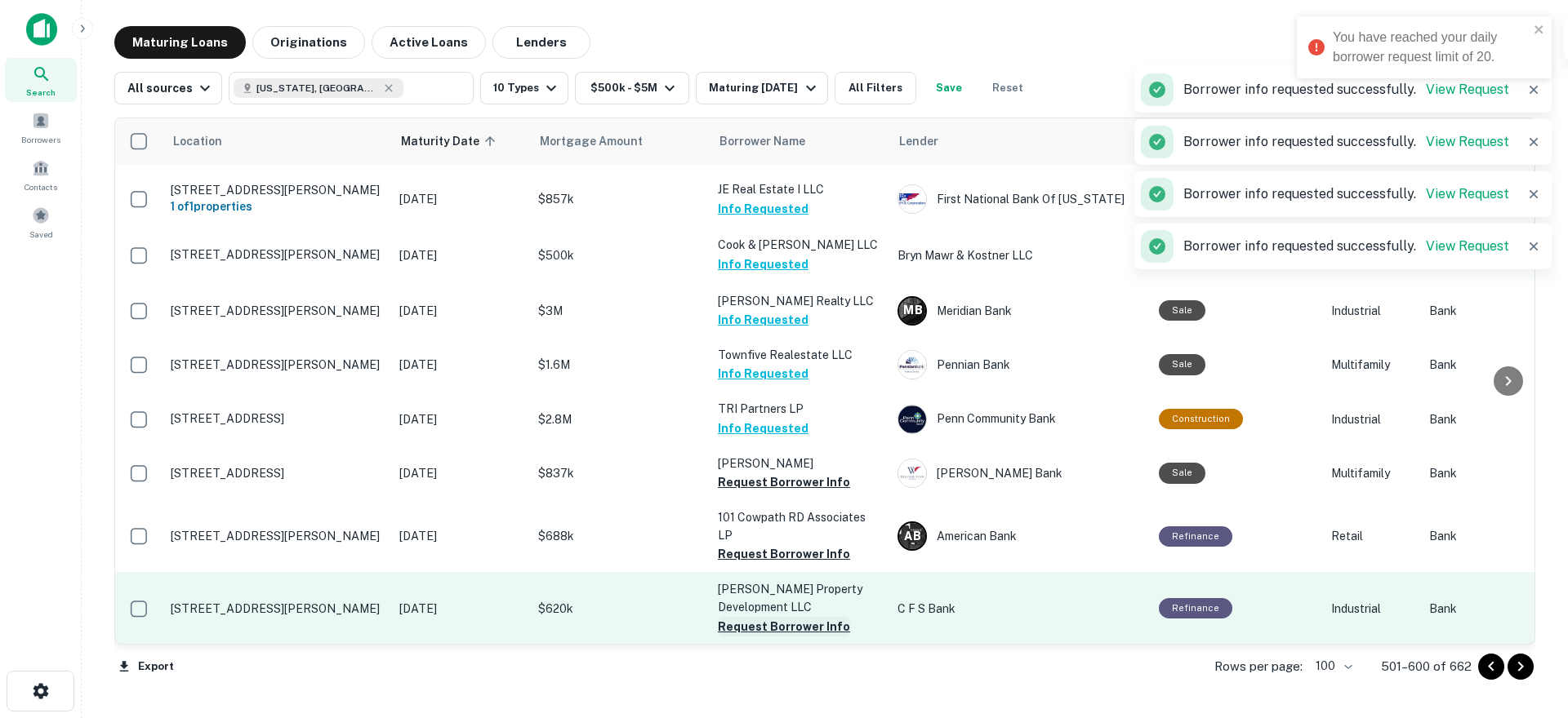
click at [779, 617] on button "Request Borrower Info" at bounding box center [784, 627] width 132 height 20
